Goal: Task Accomplishment & Management: Manage account settings

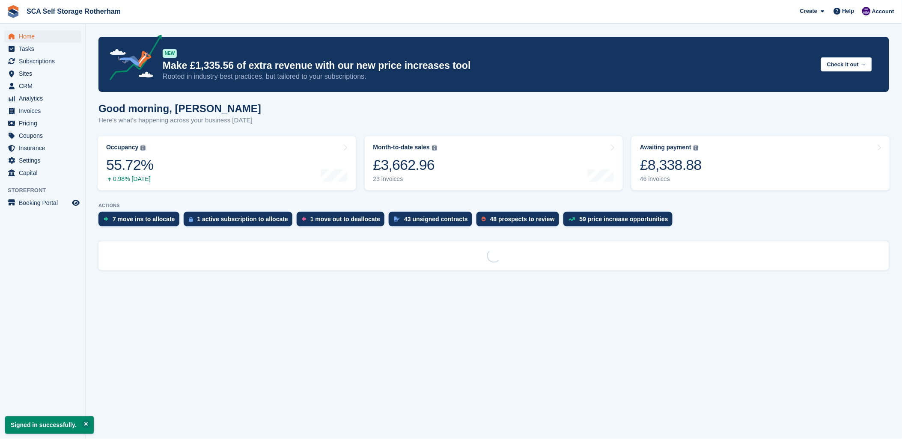
click at [533, 116] on div "Good morning, Kelly Here's what's happening across your business today" at bounding box center [493, 119] width 790 height 33
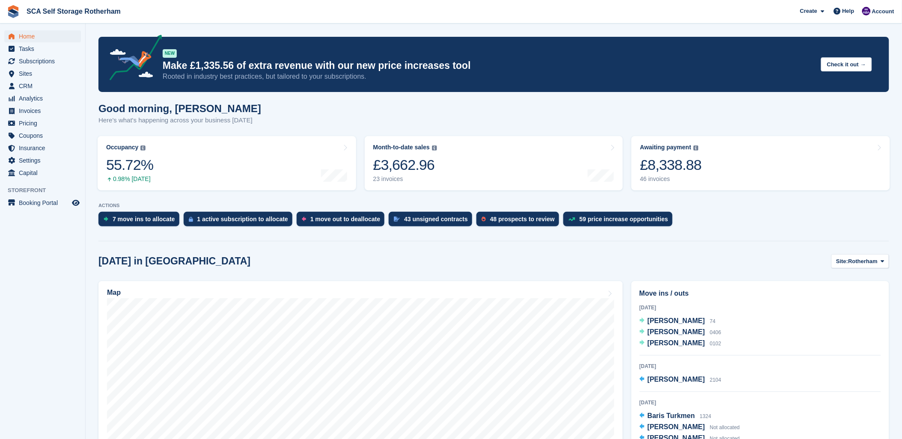
click at [335, 104] on div "Good morning, Kelly Here's what's happening across your business today" at bounding box center [493, 119] width 790 height 33
drag, startPoint x: 250, startPoint y: 14, endPoint x: 255, endPoint y: 2, distance: 13.0
click at [251, 13] on span "SCA Self Storage Rotherham Create Subscription Invoice Contact Deal Discount Pa…" at bounding box center [451, 11] width 902 height 23
drag, startPoint x: 382, startPoint y: 0, endPoint x: 327, endPoint y: 22, distance: 59.6
click at [376, 5] on span "SCA Self Storage Rotherham Create Subscription Invoice Contact Deal Discount Pa…" at bounding box center [451, 11] width 902 height 23
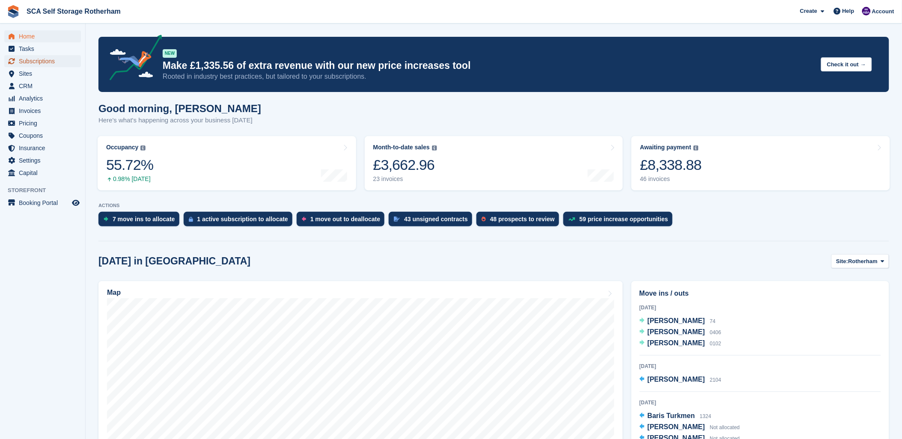
click at [58, 57] on span "Subscriptions" at bounding box center [44, 61] width 51 height 12
